Goal: Task Accomplishment & Management: Manage account settings

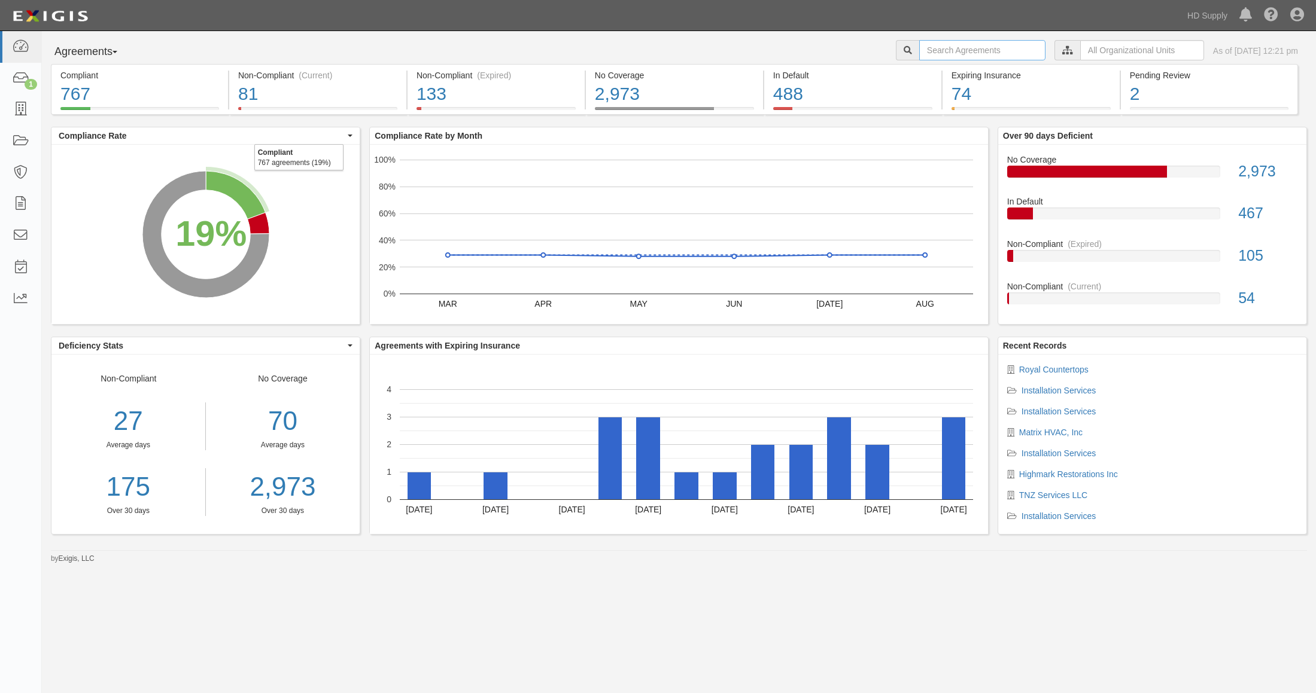
click at [932, 44] on input "text" at bounding box center [982, 50] width 126 height 20
type input "[PERSON_NAME]'s Trim"
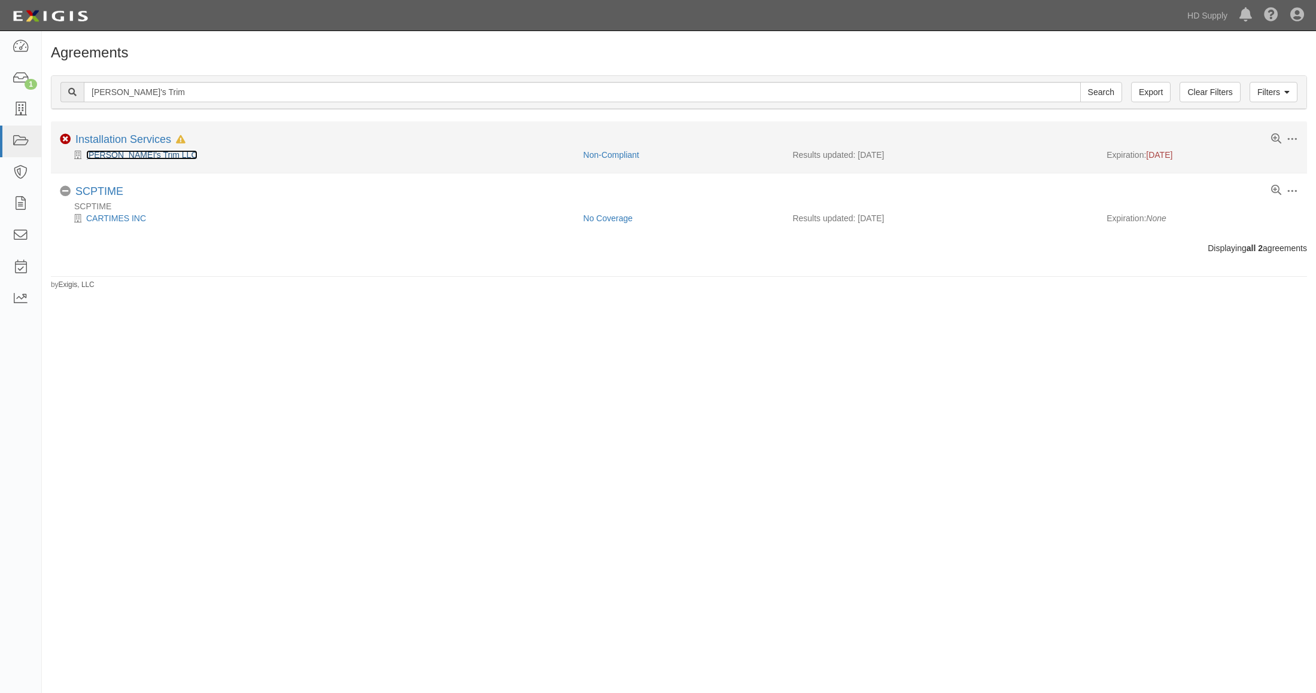
click at [121, 156] on link "[PERSON_NAME]'s Trim LLC" at bounding box center [141, 155] width 111 height 10
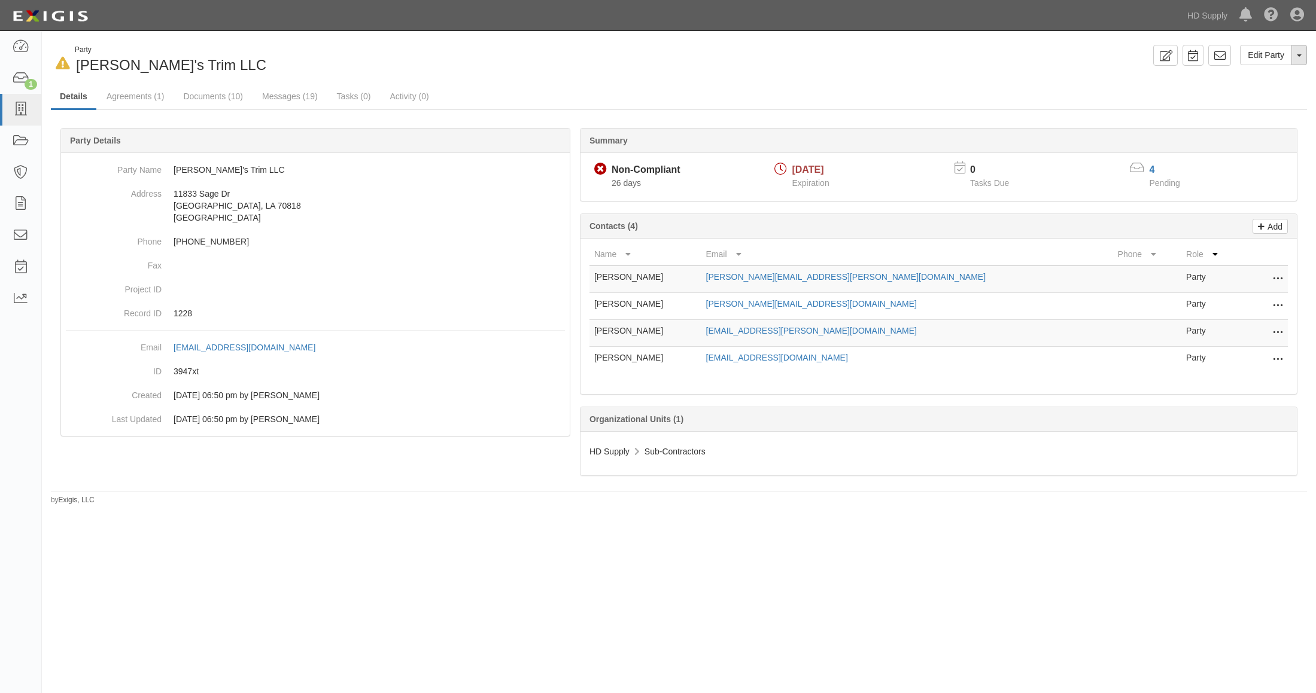
click at [1299, 56] on span "button" at bounding box center [1298, 55] width 5 height 2
click at [1264, 92] on link "Archive Party" at bounding box center [1258, 94] width 95 height 16
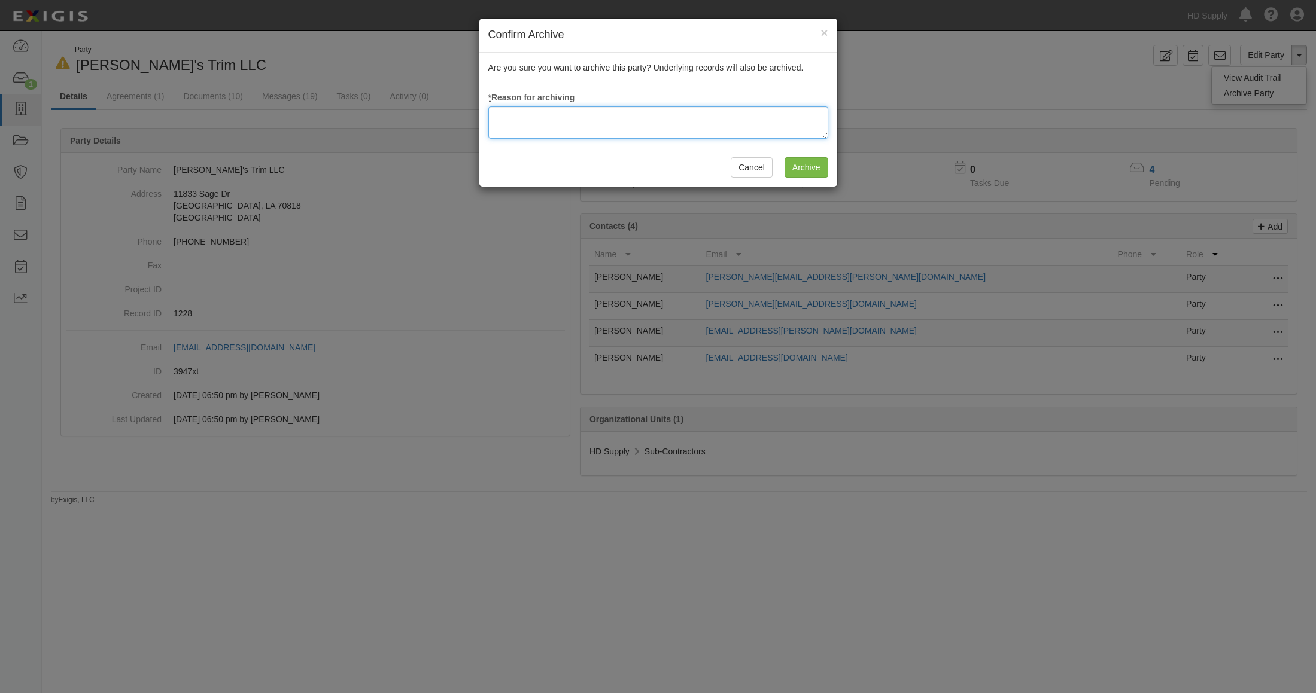
click at [585, 120] on textarea at bounding box center [658, 122] width 340 height 32
type textarea "non-compliance"
click at [802, 157] on input "Archive" at bounding box center [806, 167] width 44 height 20
